Goal: Complete application form: Complete application form

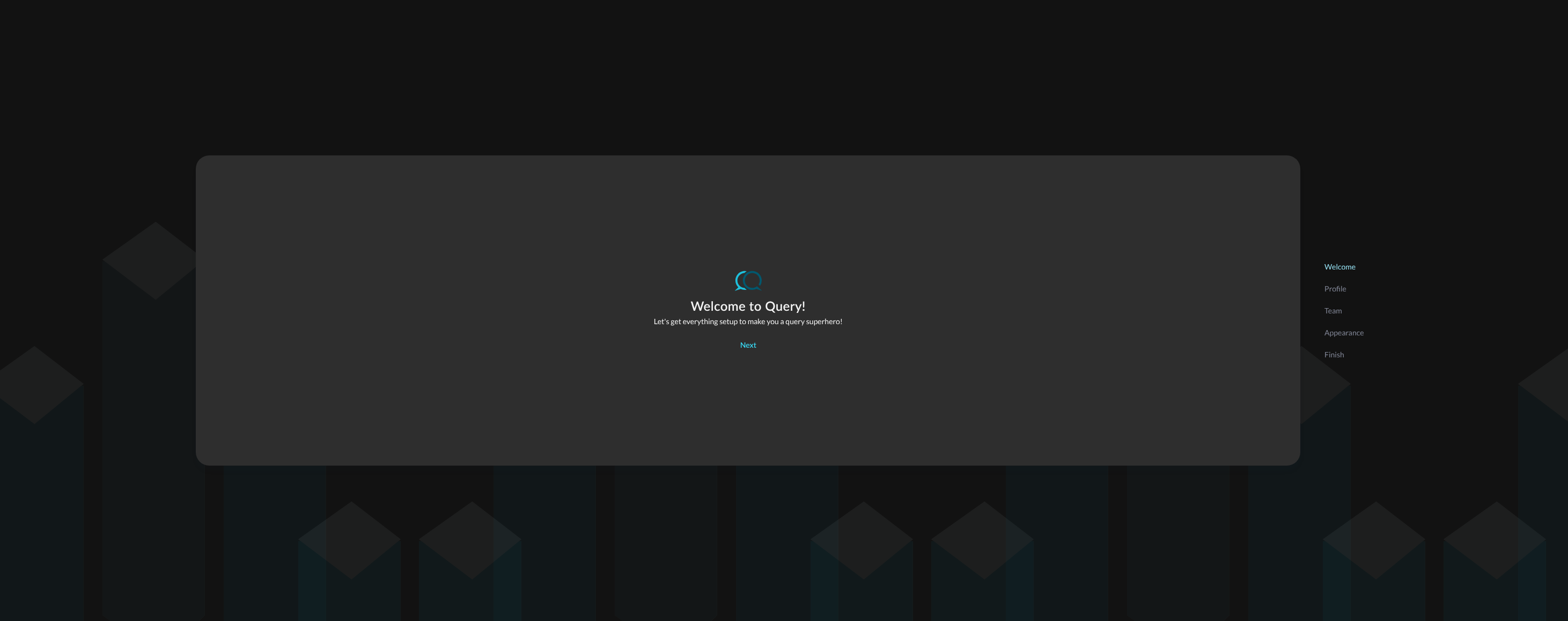
click at [748, 344] on div "Next" at bounding box center [748, 346] width 16 height 13
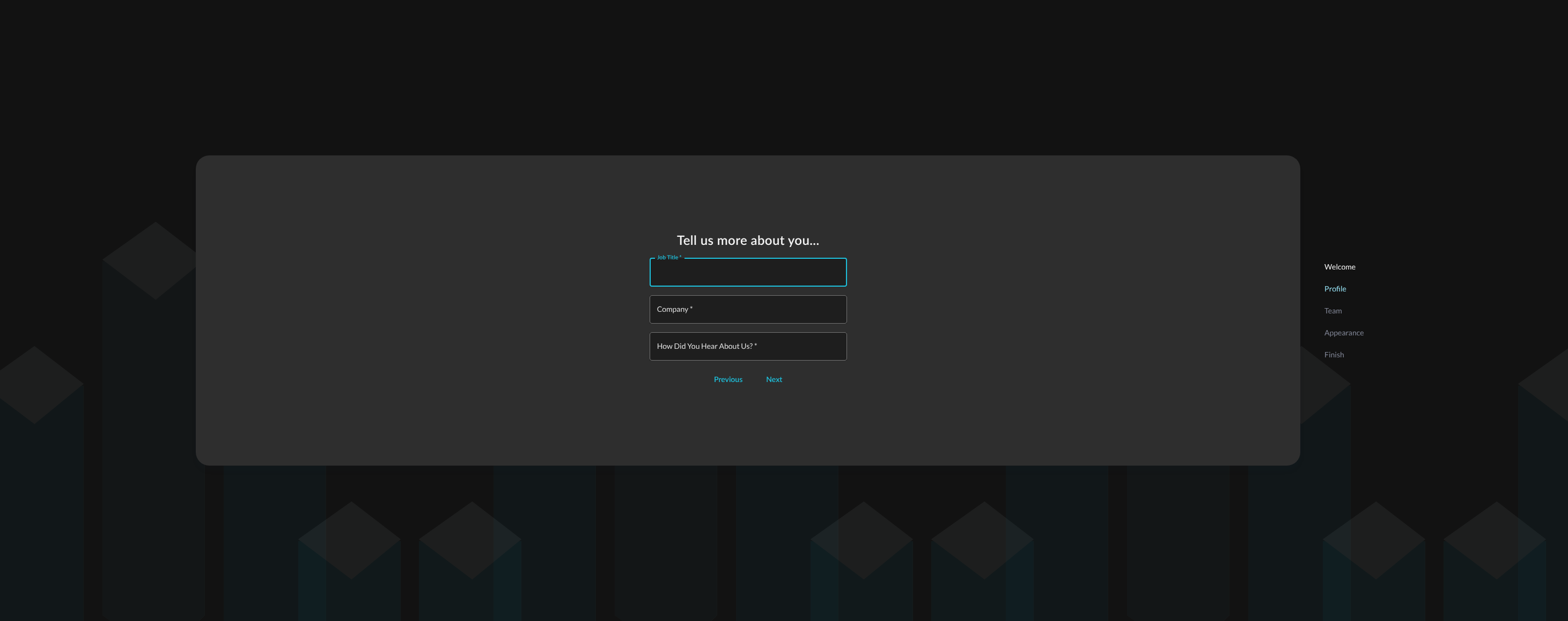
click at [749, 275] on input "Job Title   *" at bounding box center [752, 272] width 191 height 29
type input "Field CISO"
type input "Torq"
click at [776, 383] on div "Next" at bounding box center [774, 380] width 16 height 13
click at [755, 341] on input "How did you hear about us?   *" at bounding box center [752, 341] width 191 height 29
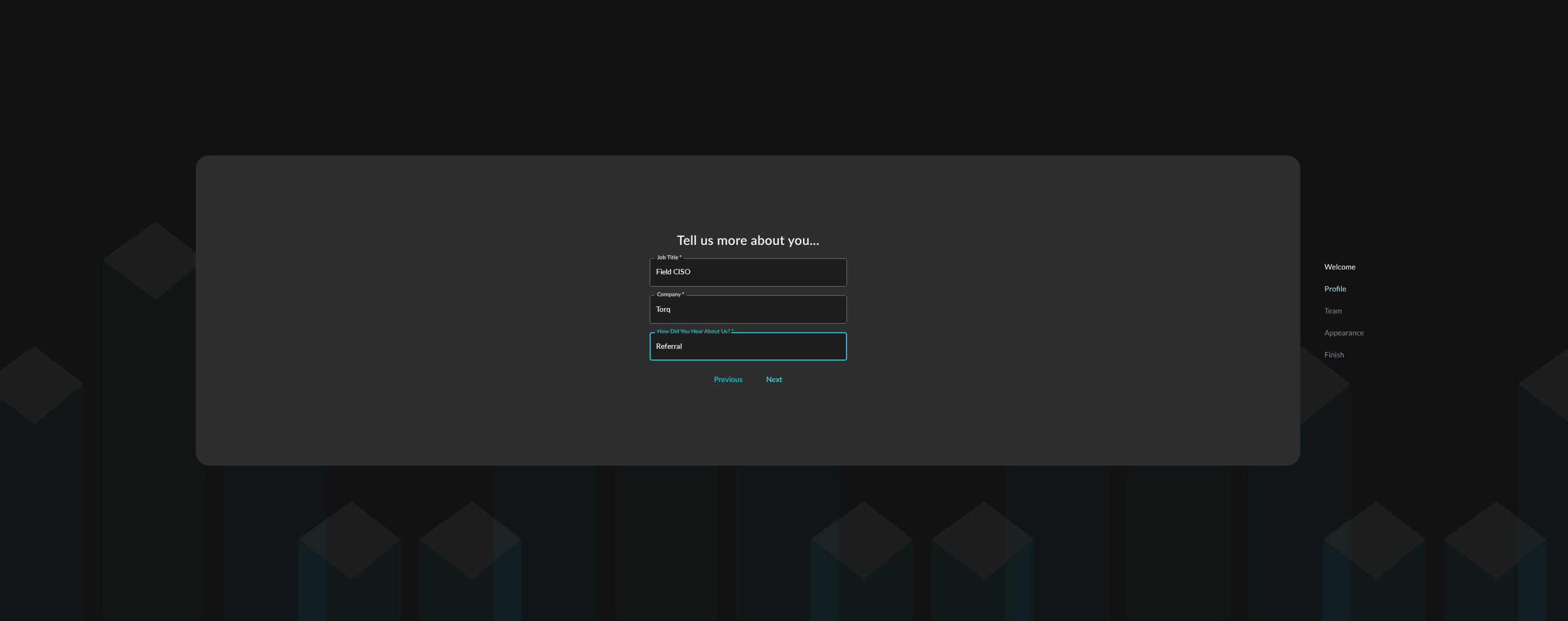
type input "Referral"
click at [775, 381] on div "Next" at bounding box center [774, 380] width 16 height 13
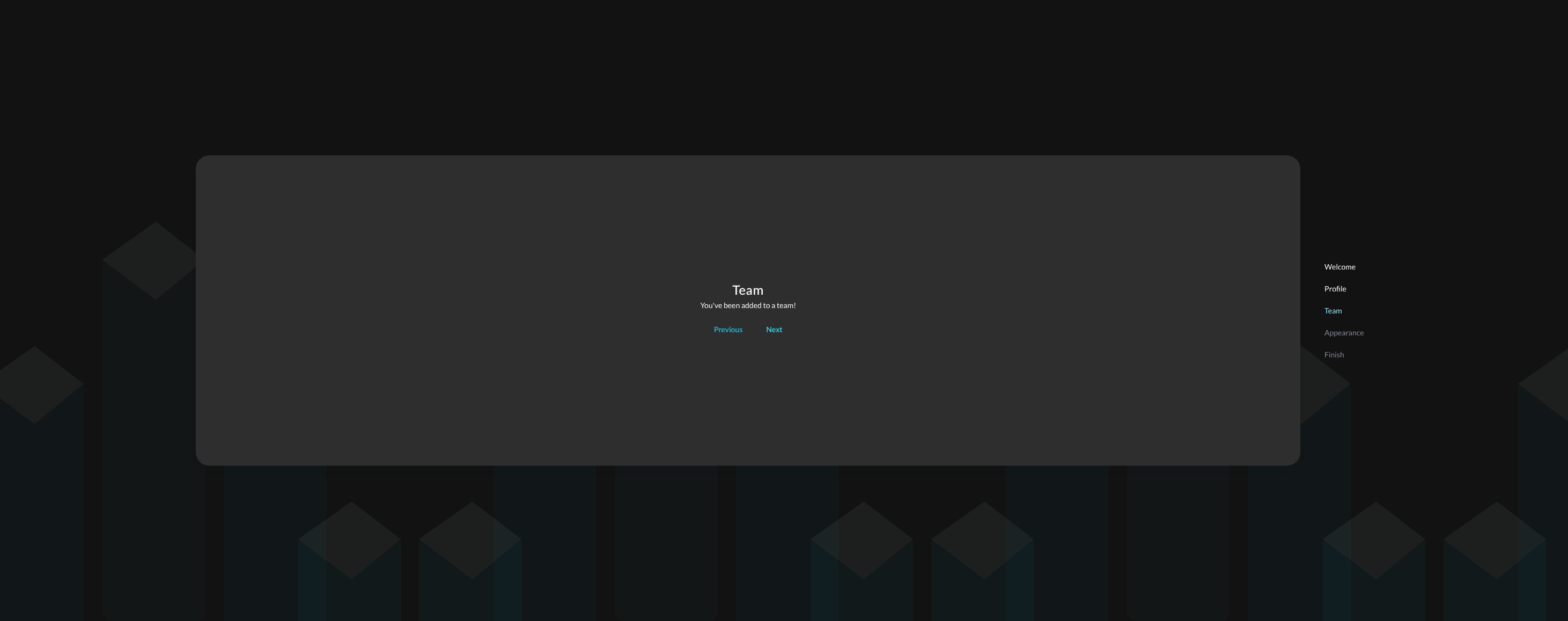
click at [775, 334] on div "Next" at bounding box center [774, 330] width 16 height 13
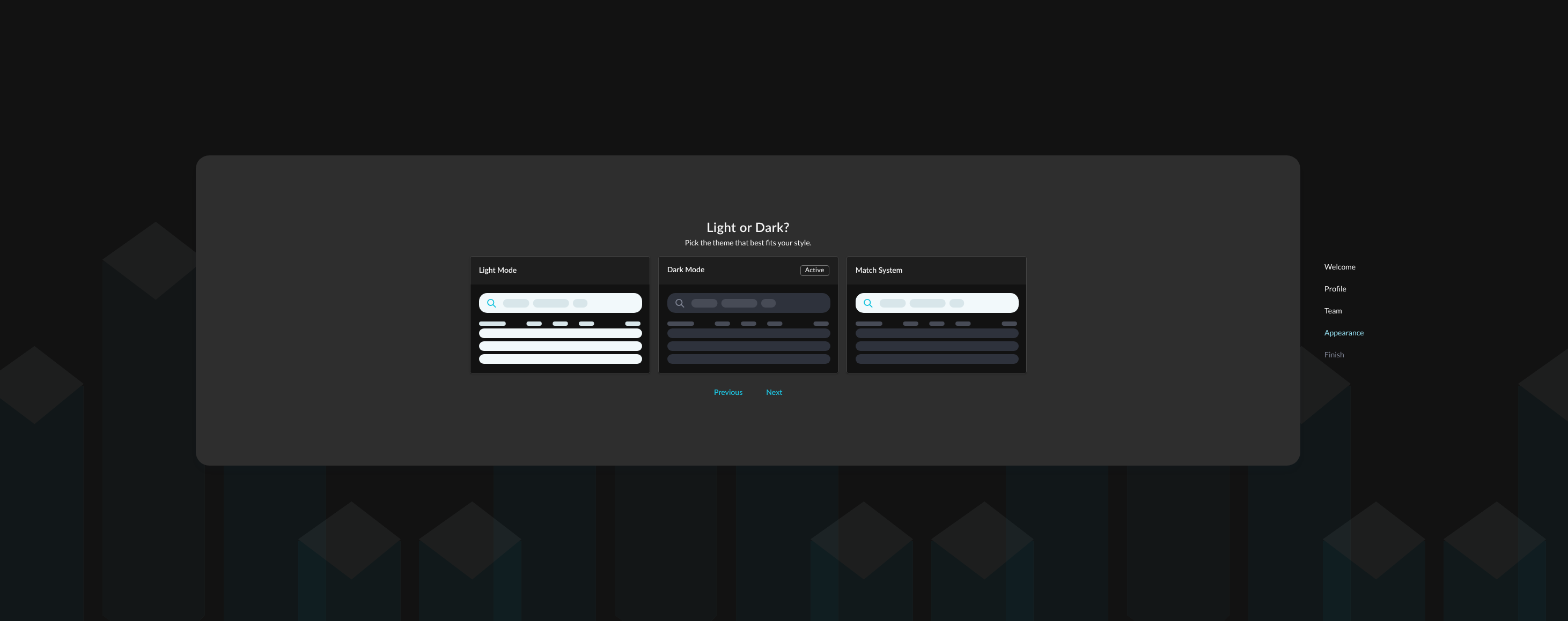
click at [774, 333] on div "Dark Mode Active" at bounding box center [748, 314] width 180 height 117
click at [774, 393] on div "Next" at bounding box center [774, 393] width 16 height 13
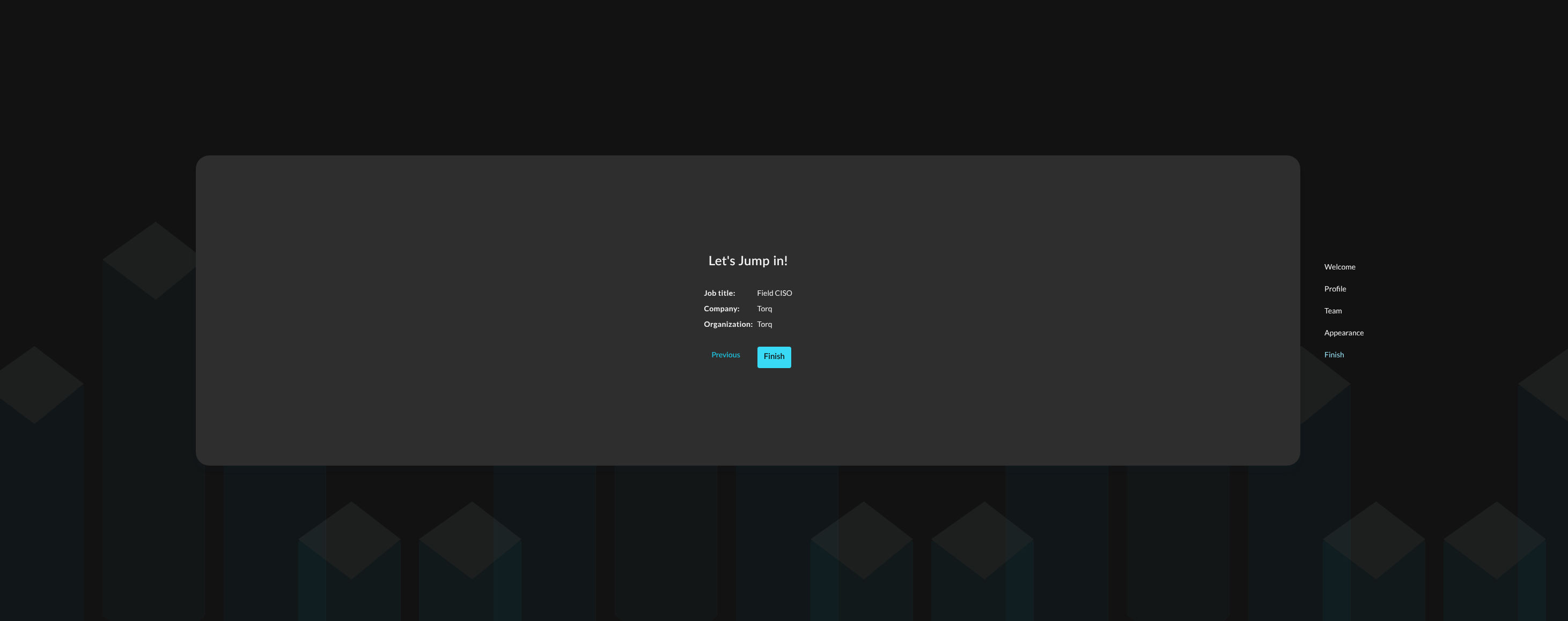
click at [774, 355] on div "Finish" at bounding box center [774, 357] width 21 height 14
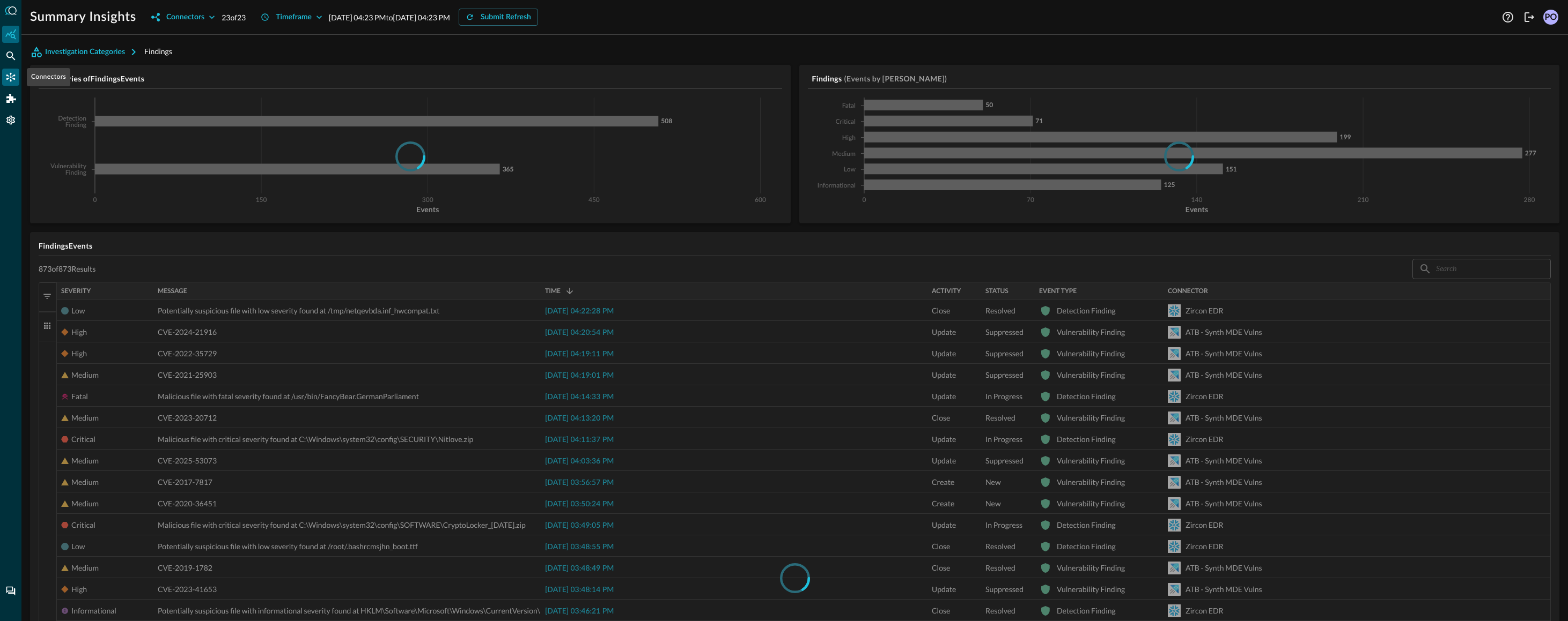
click at [9, 75] on icon "Connectors" at bounding box center [11, 77] width 11 height 11
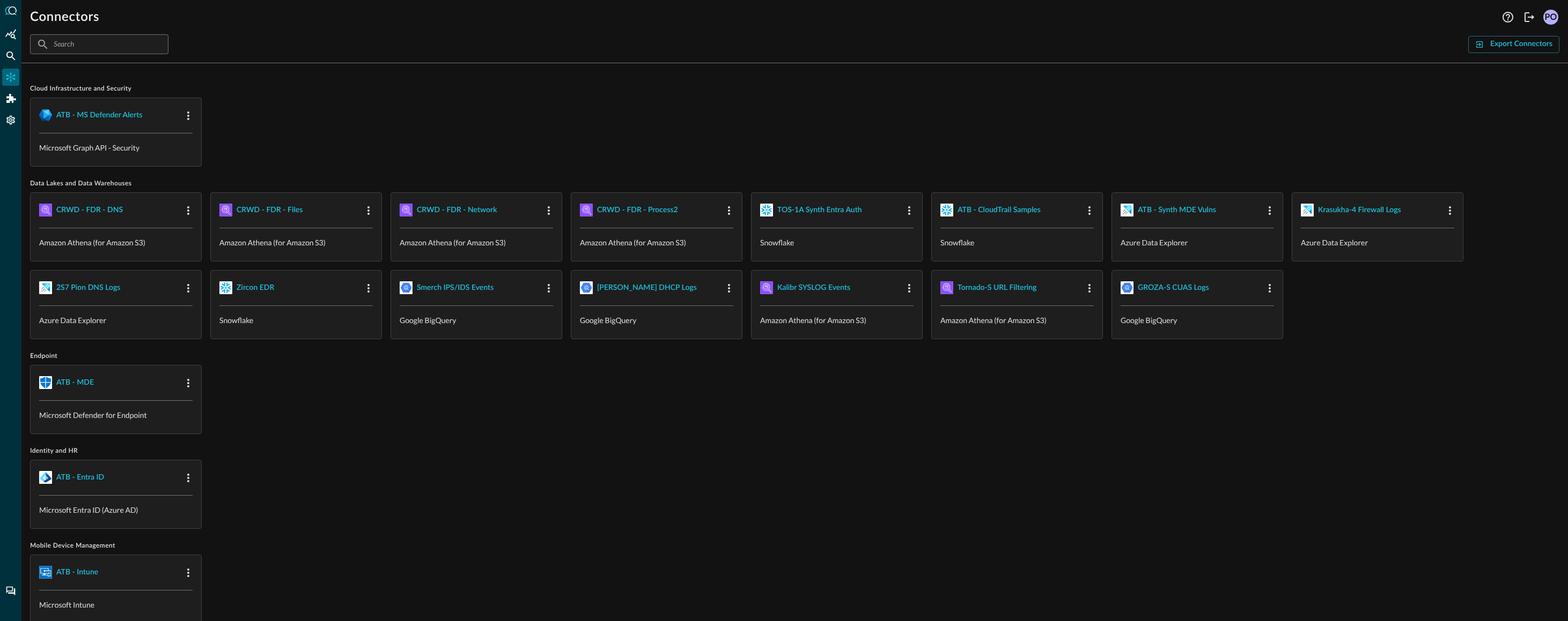
scroll to position [123, 0]
